Goal: Find specific page/section

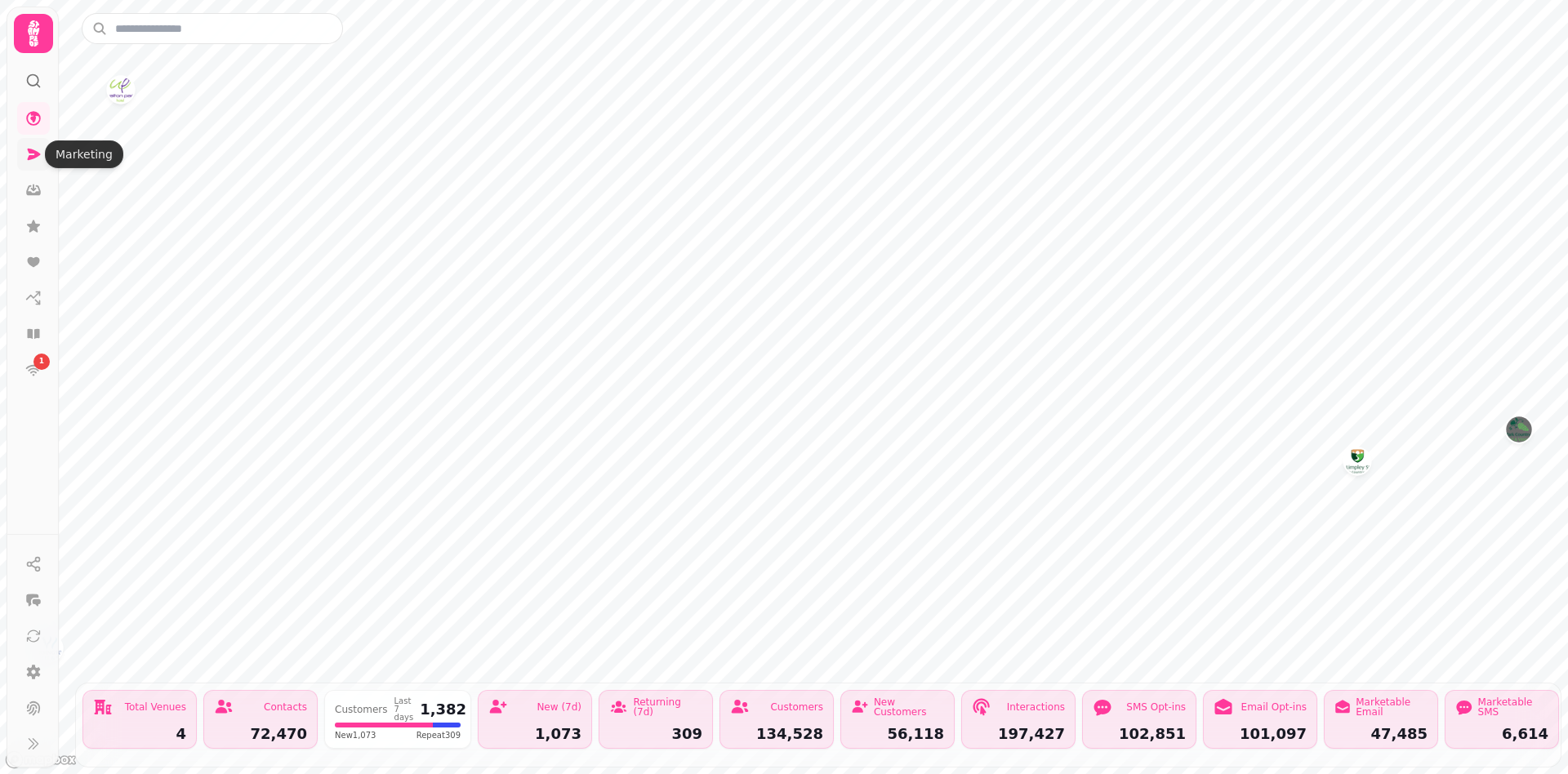
click at [37, 151] on icon at bounding box center [34, 154] width 13 height 11
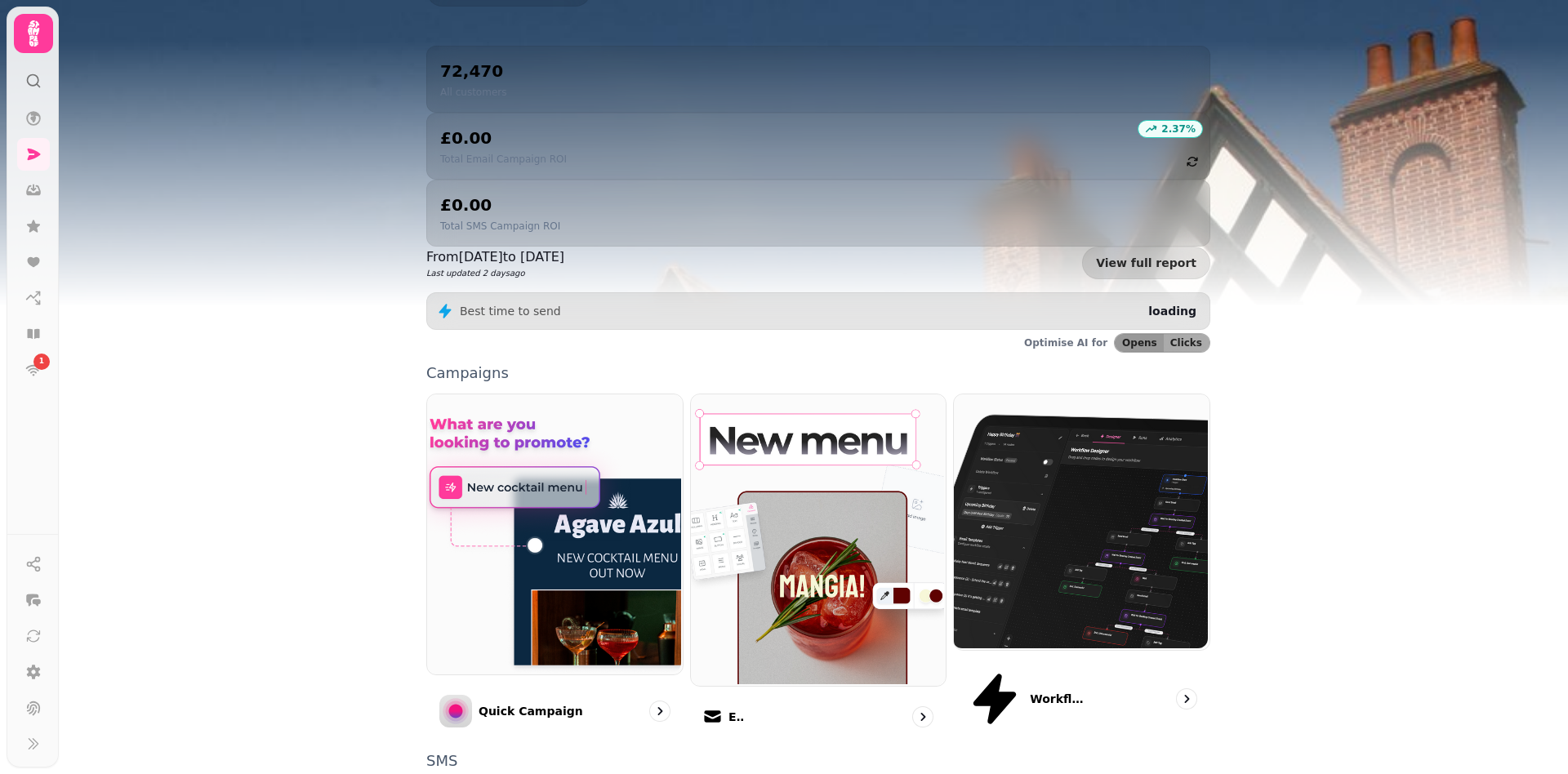
scroll to position [246, 0]
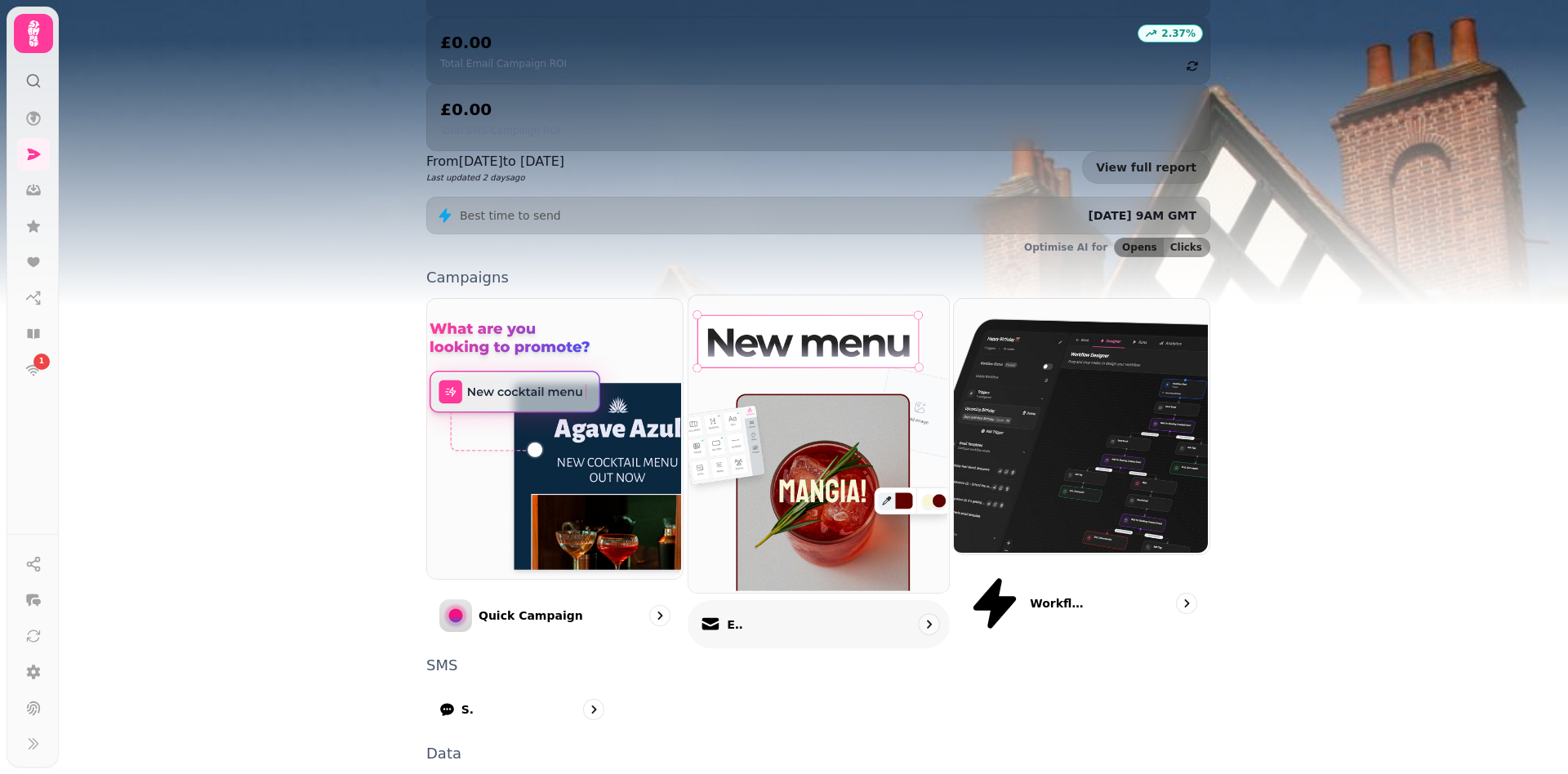
click at [764, 600] on div "Email" at bounding box center [819, 624] width 262 height 48
